Goal: Task Accomplishment & Management: Manage account settings

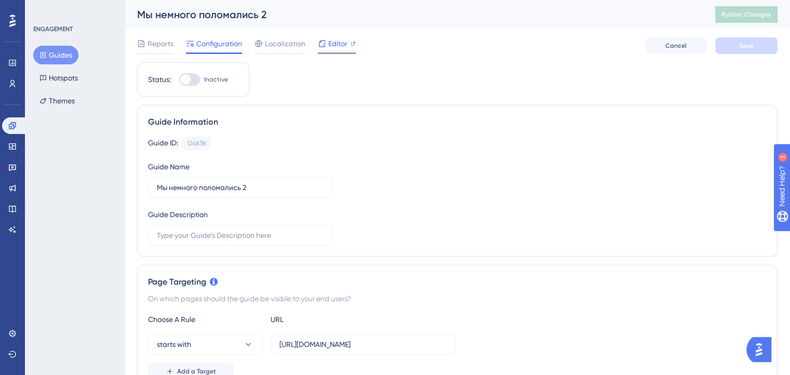
click at [329, 44] on span "Editor" at bounding box center [337, 43] width 19 height 12
click at [189, 74] on div at bounding box center [189, 79] width 21 height 12
click at [179, 79] on input "Inactive" at bounding box center [179, 79] width 1 height 1
checkbox input "true"
click at [746, 47] on span "Save" at bounding box center [746, 46] width 15 height 8
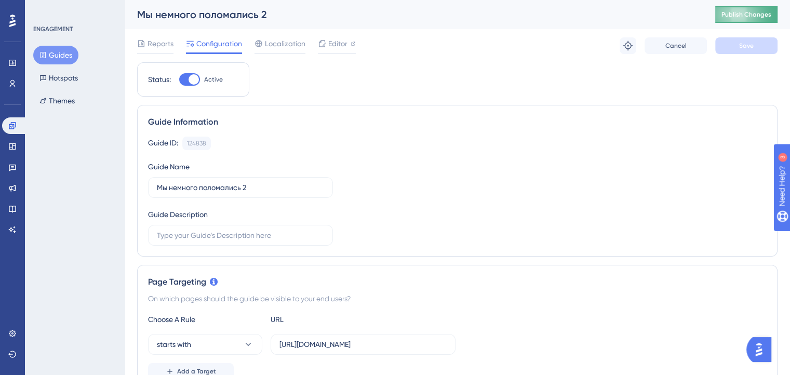
click at [746, 14] on span "Publish Changes" at bounding box center [746, 14] width 50 height 8
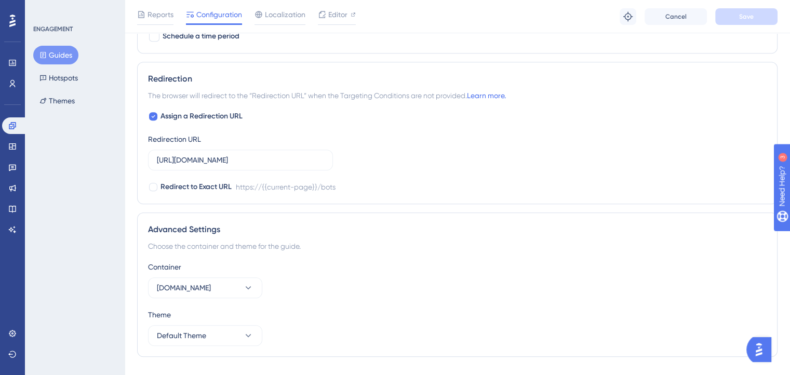
scroll to position [729, 0]
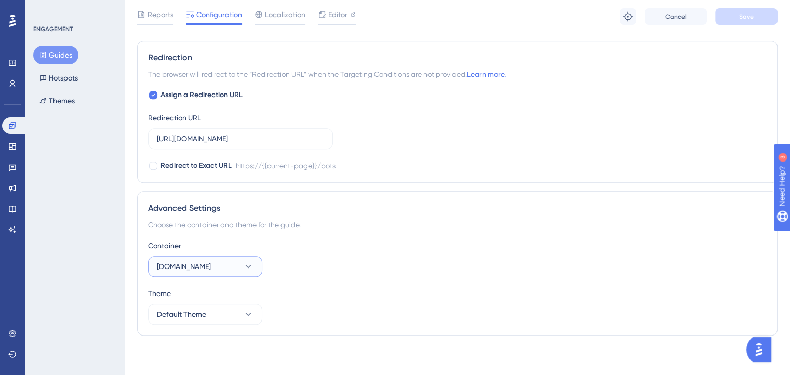
click at [233, 267] on button "crm.hrmessenger.com" at bounding box center [205, 266] width 114 height 21
click at [209, 316] on div "crm.hrmka.ru crm.hrmka.ru" at bounding box center [205, 318] width 84 height 21
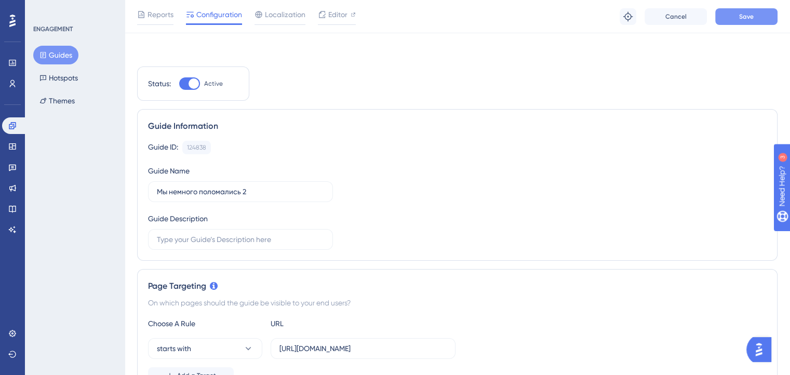
scroll to position [0, 0]
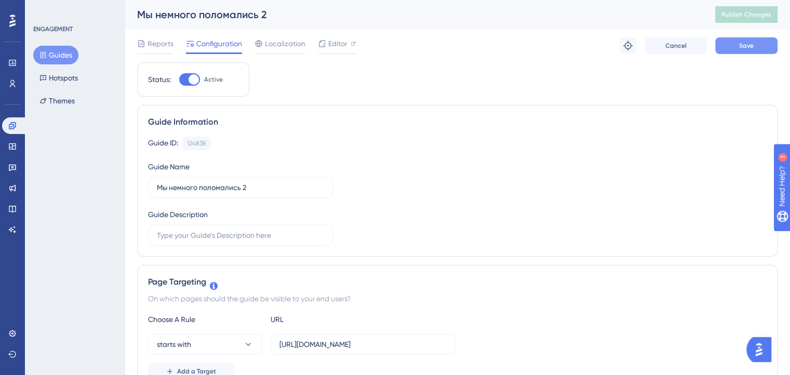
click at [750, 45] on span "Save" at bounding box center [746, 46] width 15 height 8
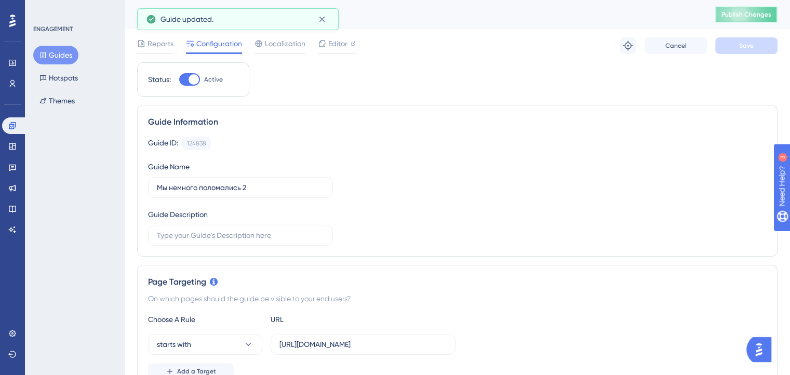
click at [756, 10] on span "Publish Changes" at bounding box center [746, 14] width 50 height 8
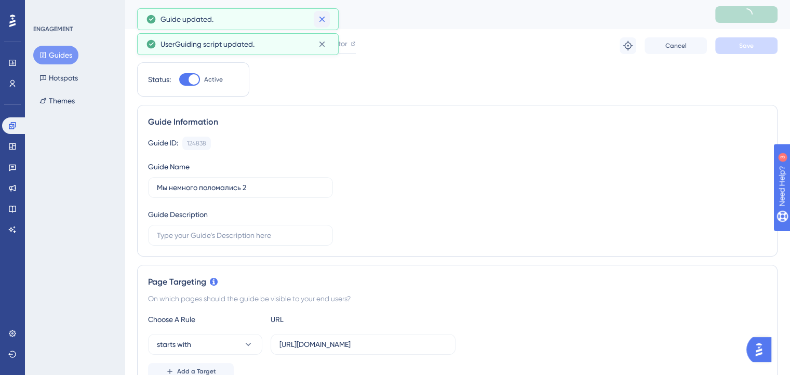
click at [318, 19] on icon at bounding box center [322, 19] width 10 height 10
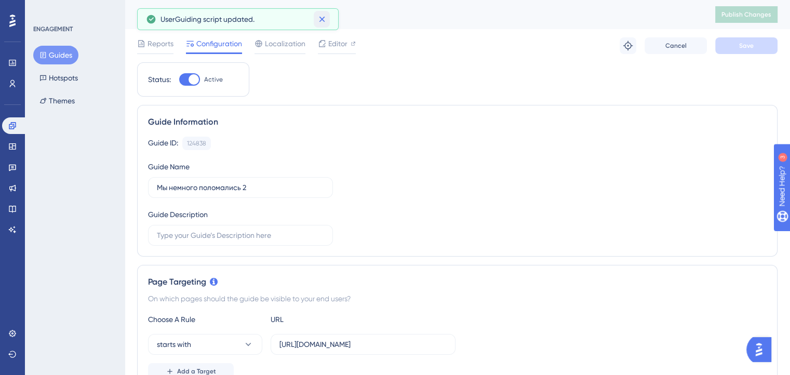
click at [320, 21] on icon at bounding box center [322, 19] width 10 height 10
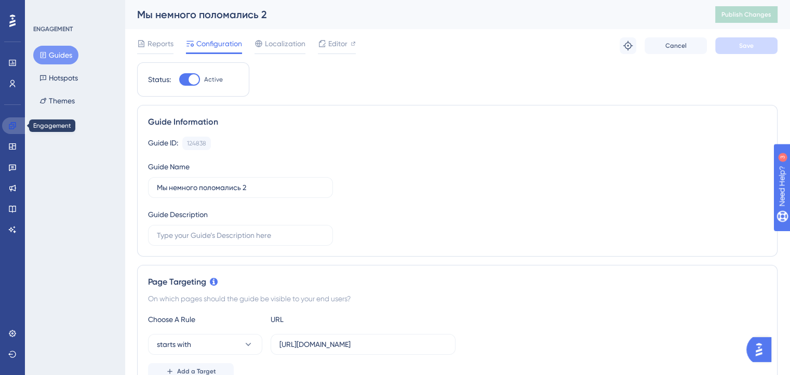
click at [12, 126] on icon at bounding box center [12, 126] width 8 height 8
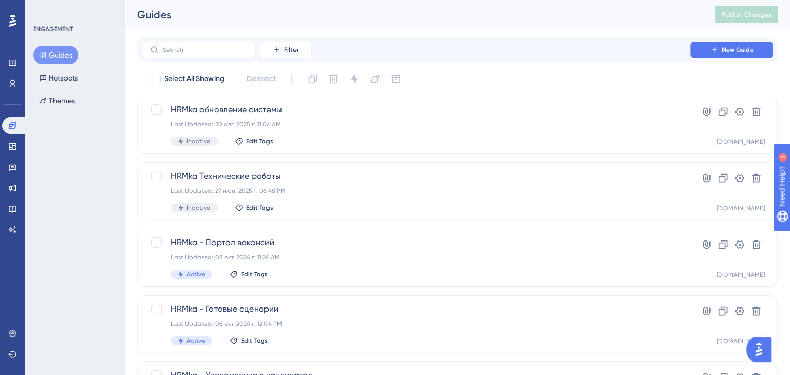
click at [198, 38] on div "Filter New Guide" at bounding box center [457, 49] width 640 height 25
click at [198, 50] on input "text" at bounding box center [205, 49] width 84 height 7
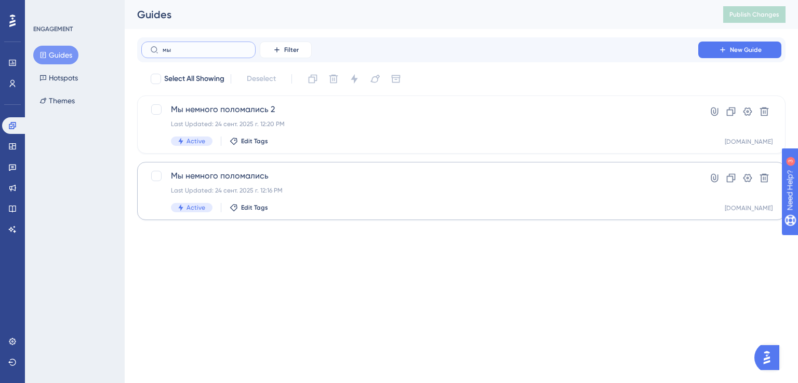
type input "мы"
click at [226, 173] on span "Мы немного поломались" at bounding box center [419, 176] width 497 height 12
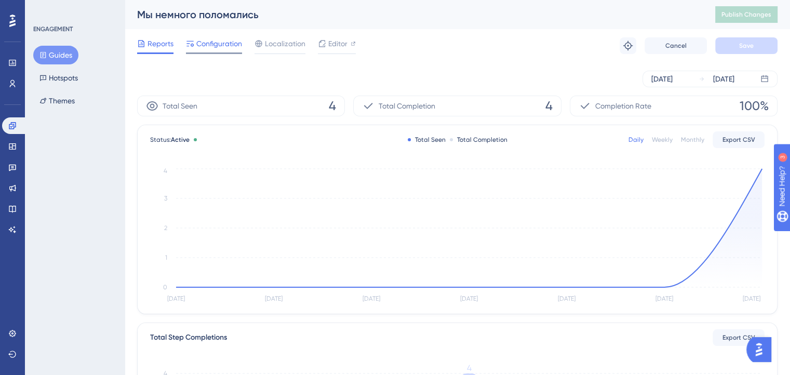
click at [240, 50] on div "Configuration" at bounding box center [214, 45] width 56 height 17
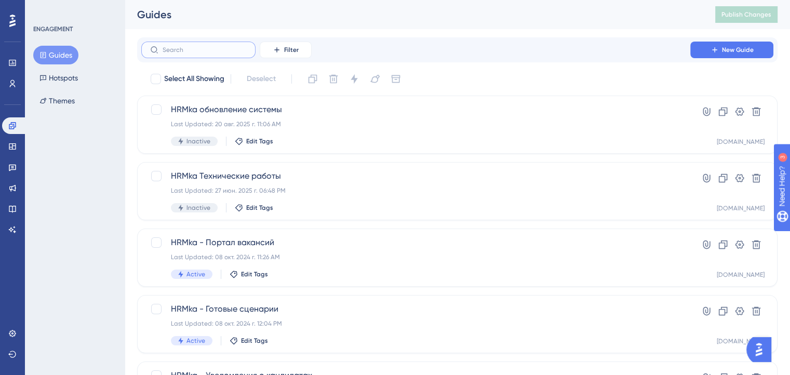
click at [198, 51] on input "text" at bounding box center [205, 49] width 84 height 7
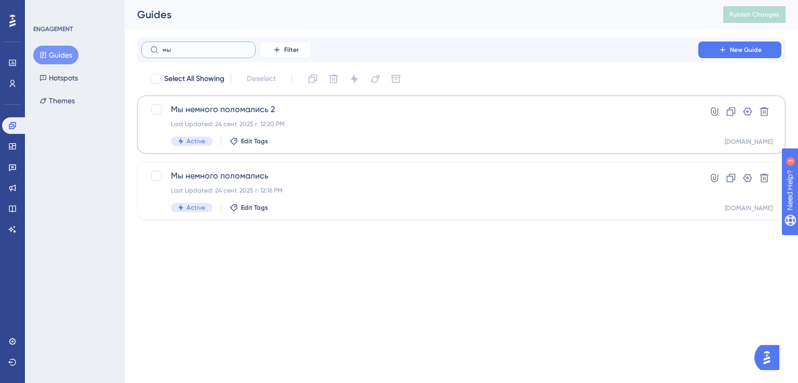
type input "мы"
click at [230, 115] on span "Мы немного поломались 2" at bounding box center [419, 109] width 497 height 12
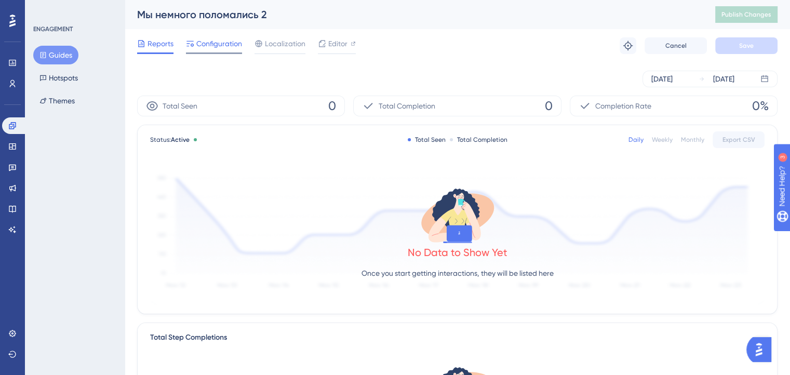
click at [218, 41] on span "Configuration" at bounding box center [219, 43] width 46 height 12
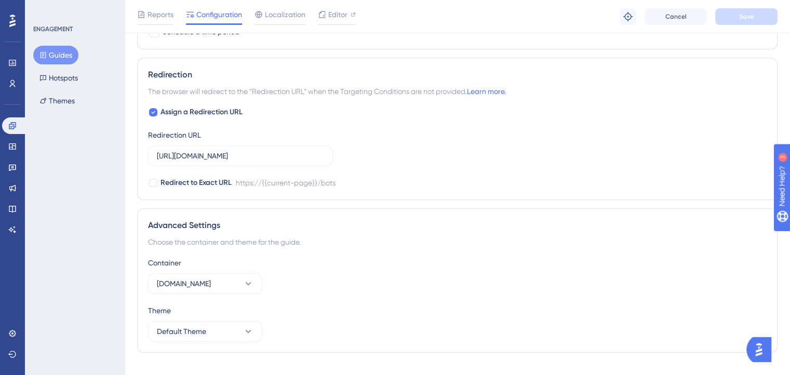
scroll to position [729, 0]
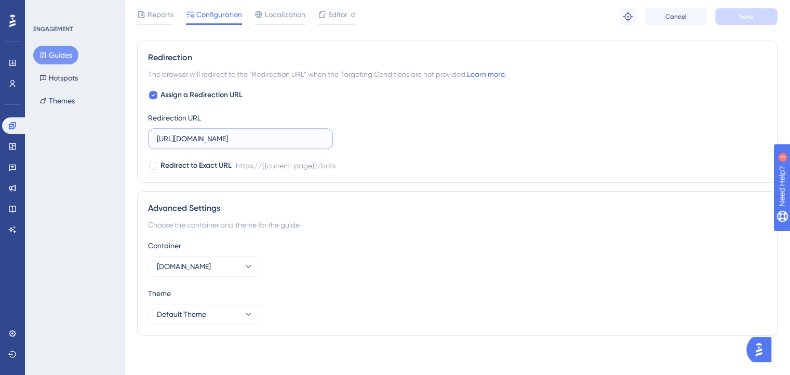
click at [260, 136] on input "https://crm.hrmka.ru/bots" at bounding box center [240, 138] width 167 height 11
type input "https://crm.hrmka.ru/"
click at [756, 17] on button "Save" at bounding box center [746, 16] width 62 height 17
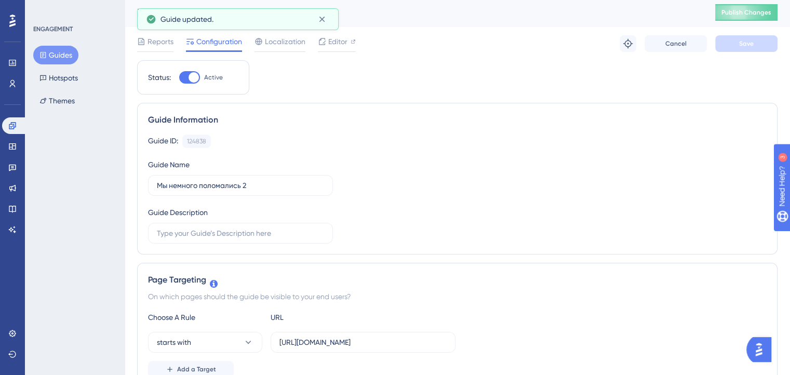
scroll to position [0, 0]
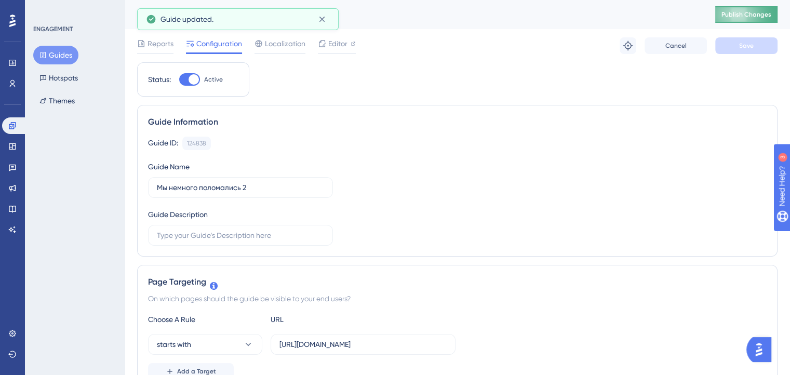
click at [751, 12] on span "Publish Changes" at bounding box center [746, 14] width 50 height 8
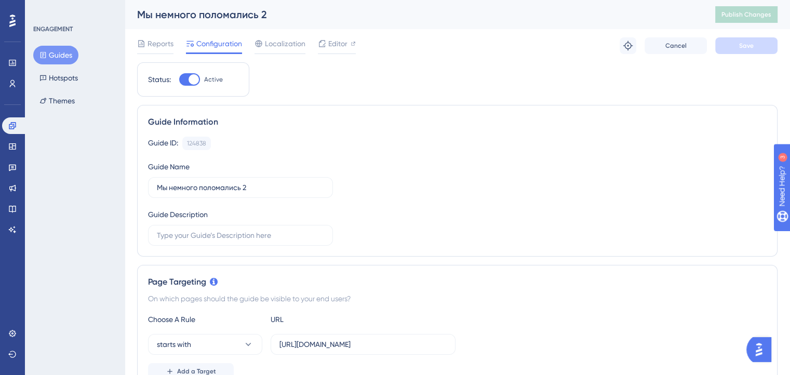
click at [193, 78] on div at bounding box center [193, 79] width 10 height 10
click at [179, 79] on input "Active" at bounding box center [179, 79] width 1 height 1
checkbox input "false"
click at [741, 48] on span "Save" at bounding box center [746, 46] width 15 height 8
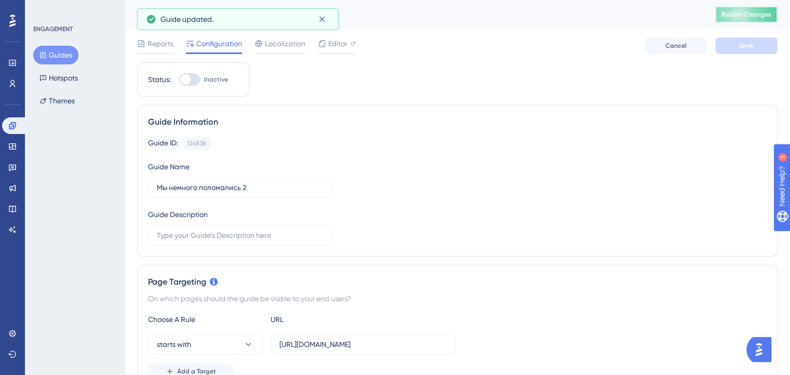
click at [748, 11] on span "Publish Changes" at bounding box center [746, 14] width 50 height 8
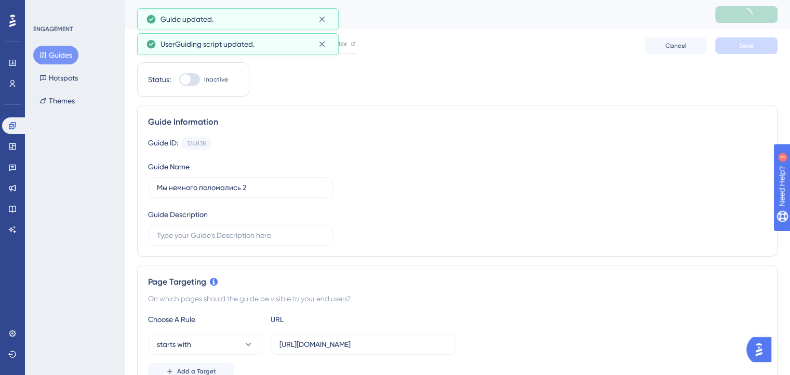
click at [65, 49] on button "Guides" at bounding box center [55, 55] width 45 height 19
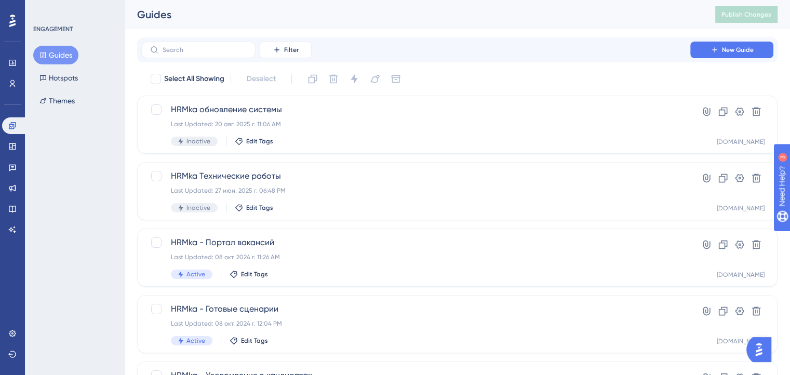
click at [54, 57] on button "Guides" at bounding box center [55, 55] width 45 height 19
click at [194, 48] on input "text" at bounding box center [205, 49] width 84 height 7
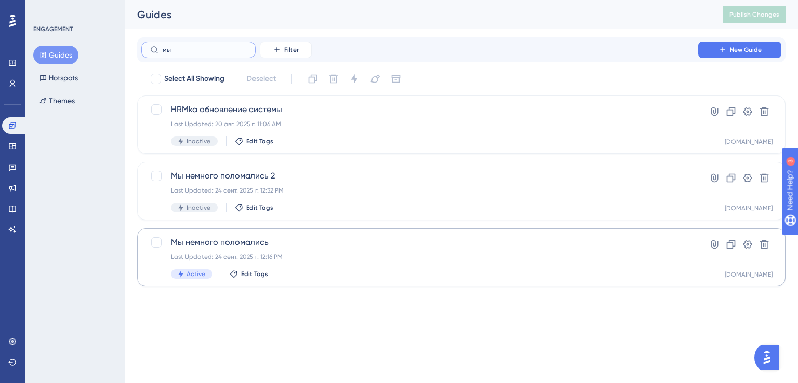
type input "мы"
click at [235, 244] on span "Мы немного поломались" at bounding box center [419, 242] width 497 height 12
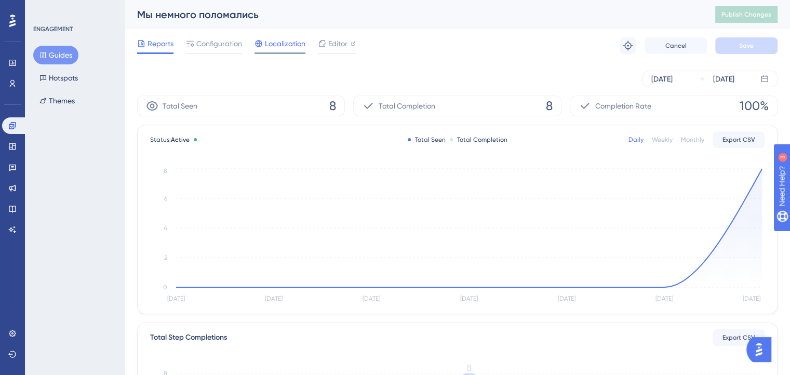
click at [289, 39] on span "Localization" at bounding box center [285, 43] width 41 height 12
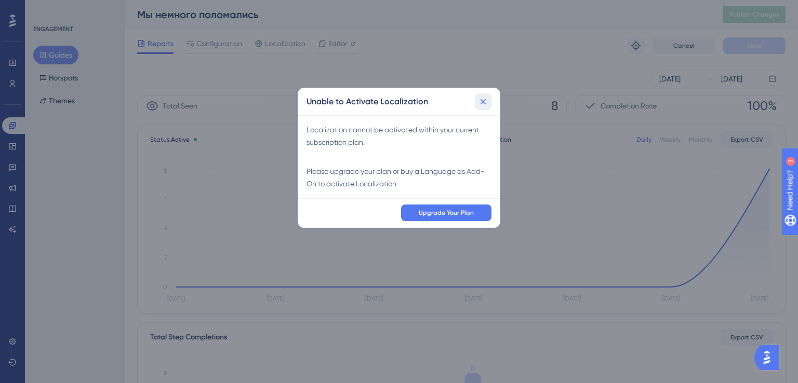
drag, startPoint x: 484, startPoint y: 105, endPoint x: 474, endPoint y: 99, distance: 12.1
click at [483, 105] on icon at bounding box center [483, 102] width 10 height 10
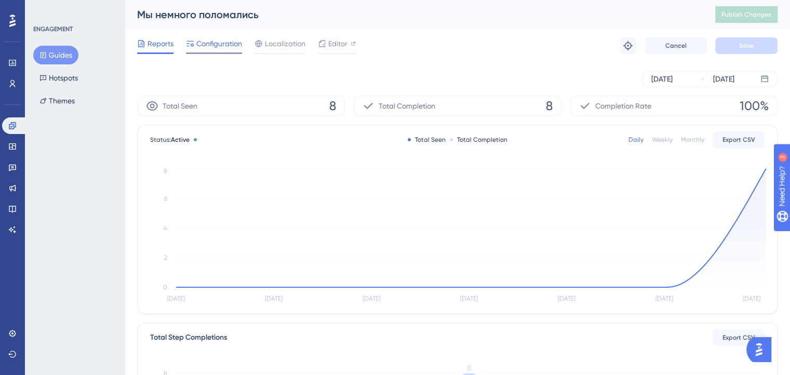
click at [210, 45] on span "Configuration" at bounding box center [219, 43] width 46 height 12
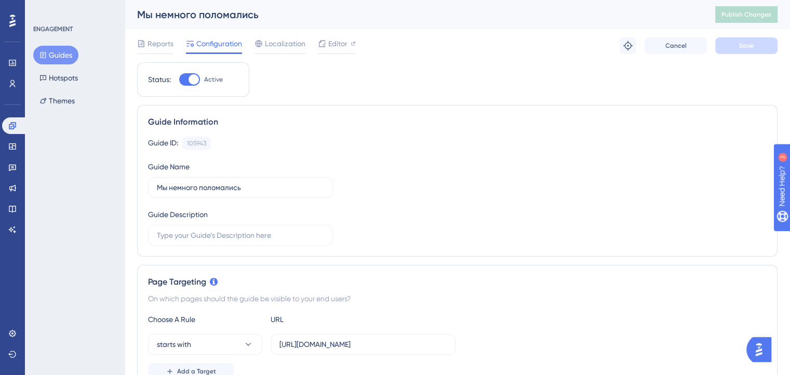
click at [186, 83] on div at bounding box center [189, 79] width 21 height 12
click at [179, 80] on input "Active" at bounding box center [179, 79] width 1 height 1
checkbox input "false"
click at [741, 45] on span "Save" at bounding box center [746, 46] width 15 height 8
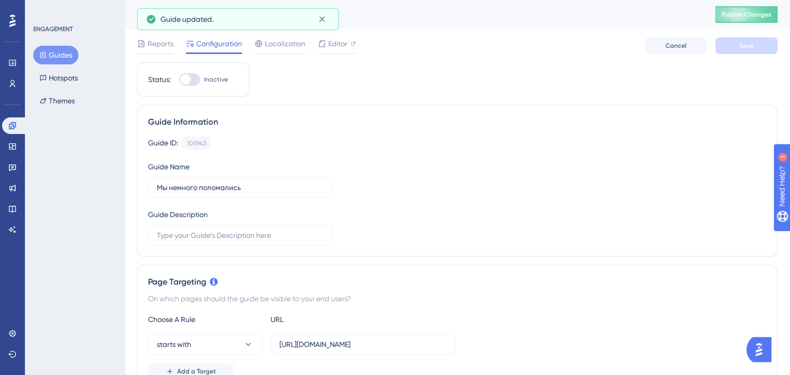
click at [749, 19] on button "Publish Changes" at bounding box center [746, 14] width 62 height 17
